Goal: Information Seeking & Learning: Learn about a topic

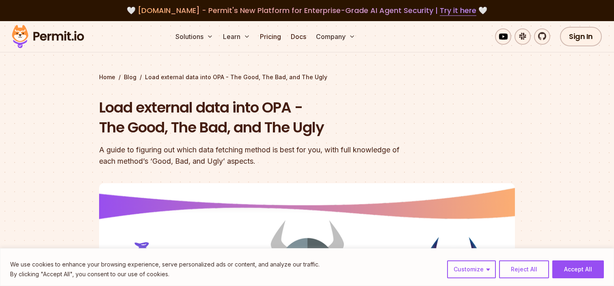
click at [71, 40] on img at bounding box center [48, 37] width 80 height 28
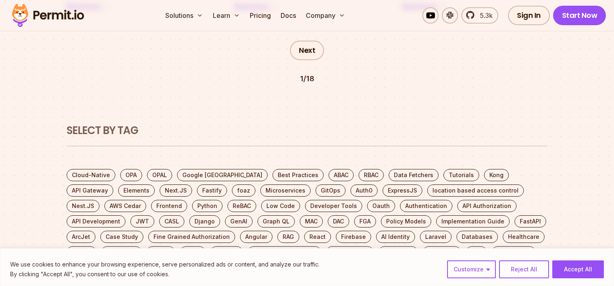
scroll to position [1625, 0]
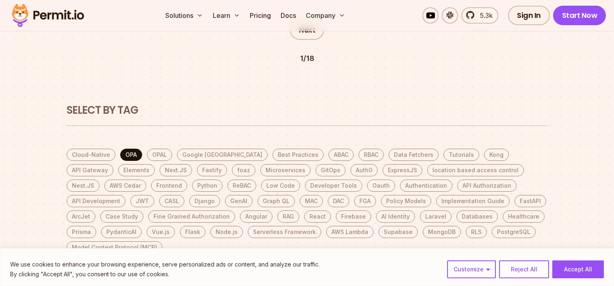
click at [131, 149] on link "OPA" at bounding box center [131, 155] width 22 height 12
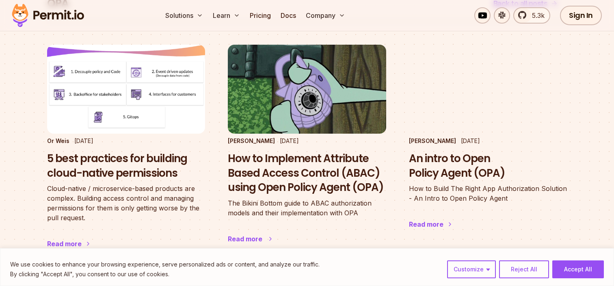
scroll to position [43, 0]
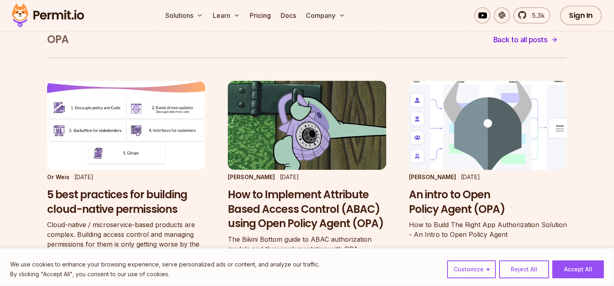
click at [474, 135] on img at bounding box center [488, 125] width 174 height 98
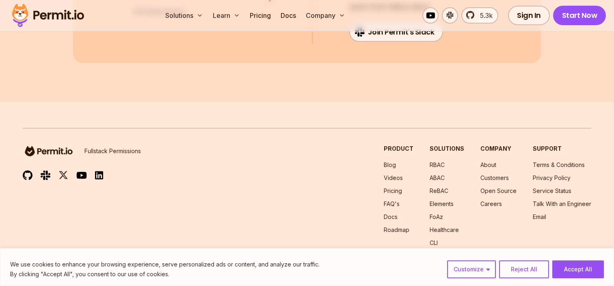
scroll to position [4589, 0]
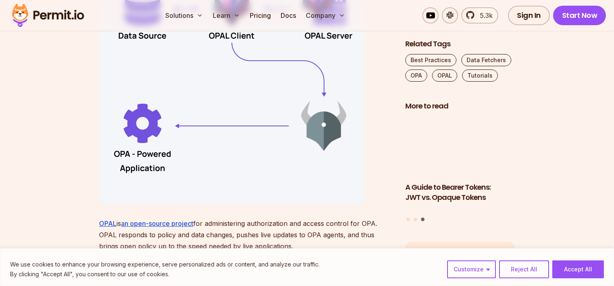
scroll to position [5251, 0]
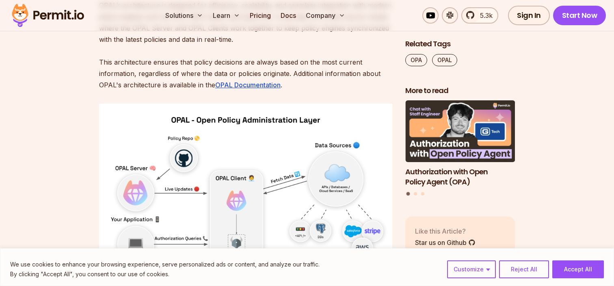
scroll to position [3030, 0]
